Goal: Transaction & Acquisition: Purchase product/service

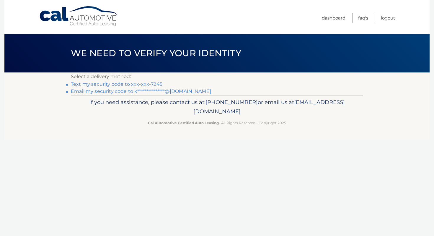
click at [127, 84] on link "Text my security code to xxx-xxx-7245" at bounding box center [117, 84] width 92 height 6
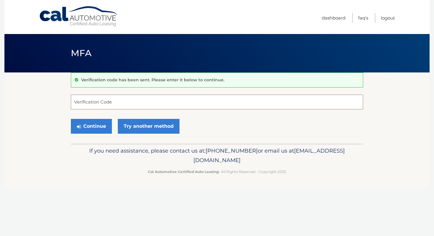
click at [110, 104] on input "Verification Code" at bounding box center [217, 101] width 292 height 15
click at [90, 94] on input "Verification Code" at bounding box center [217, 101] width 292 height 15
click at [88, 102] on input "Verification Code" at bounding box center [217, 101] width 292 height 15
type input "925701"
click at [100, 128] on button "Continue" at bounding box center [91, 126] width 41 height 15
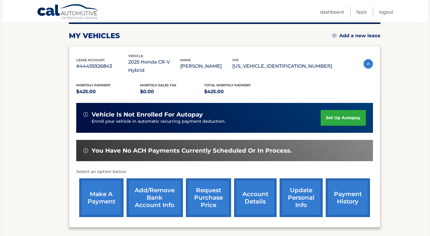
scroll to position [85, 0]
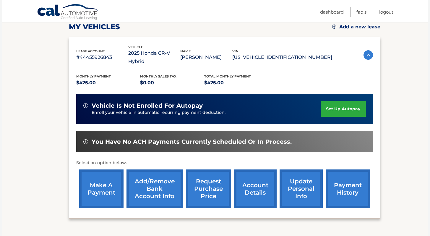
click at [109, 178] on link "make a payment" at bounding box center [101, 188] width 44 height 39
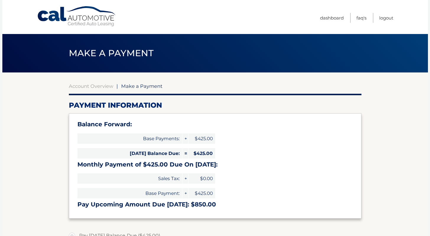
select select "YTk2YTgyMzItM2RjYi00MmQyLThjNjEtNGNkODdhOTdhY2Q3"
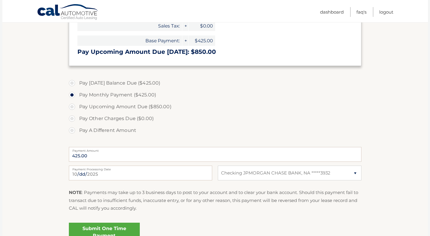
scroll to position [155, 0]
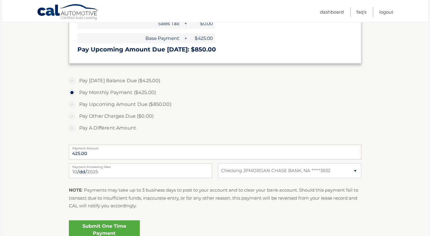
click at [69, 79] on label "Pay Today's Balance Due ($425.00)" at bounding box center [215, 81] width 292 height 12
click at [71, 79] on input "Pay Today's Balance Due ($425.00)" at bounding box center [74, 79] width 6 height 9
radio input "true"
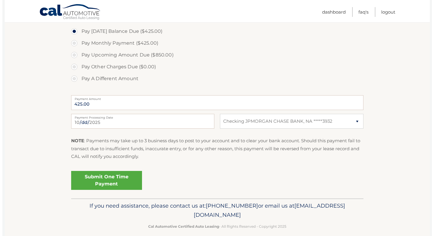
scroll to position [211, 0]
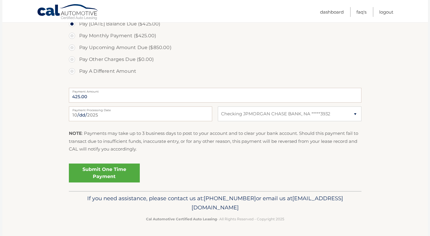
drag, startPoint x: 434, startPoint y: 120, endPoint x: 431, endPoint y: 160, distance: 40.0
click at [100, 176] on link "Submit One Time Payment" at bounding box center [104, 172] width 71 height 19
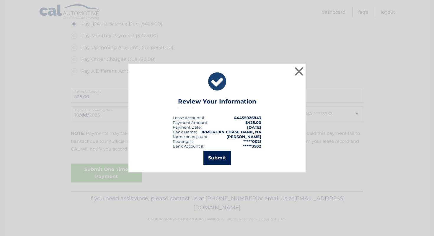
click at [217, 158] on button "Submit" at bounding box center [216, 158] width 27 height 14
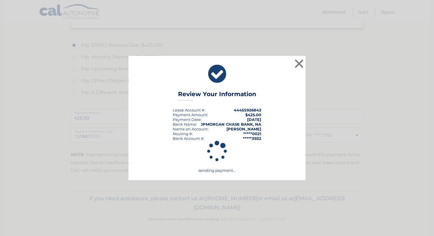
scroll to position [190, 0]
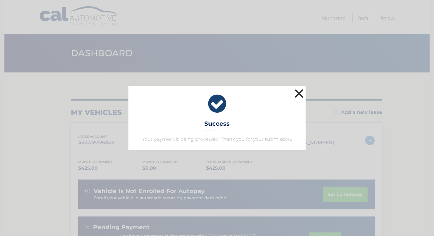
click at [297, 92] on button "×" at bounding box center [299, 93] width 12 height 12
